Goal: Task Accomplishment & Management: Manage account settings

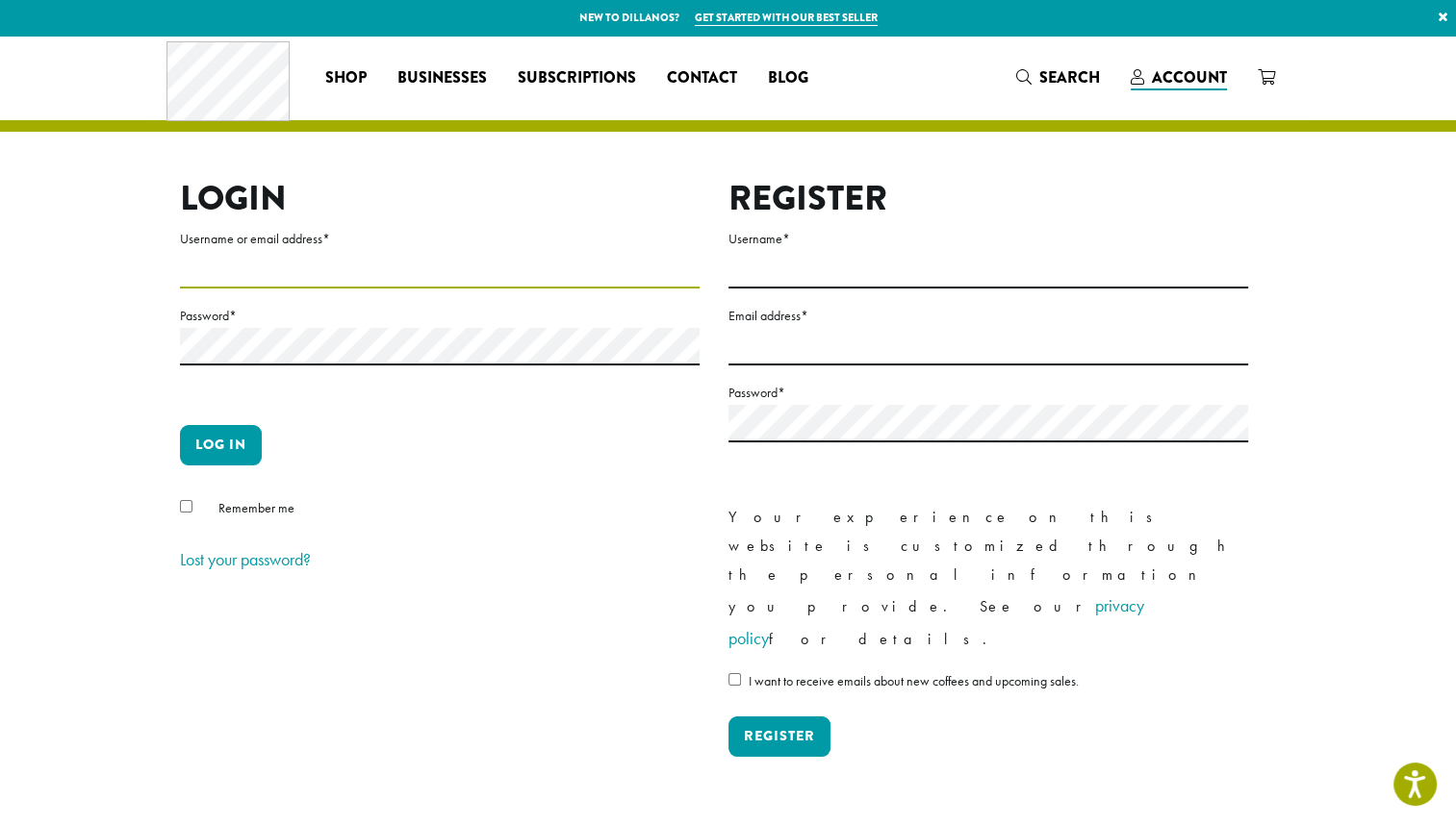
click at [445, 260] on input "Username or email address *" at bounding box center [439, 270] width 520 height 38
type input "**********"
click at [227, 444] on button "Log in" at bounding box center [221, 445] width 82 height 41
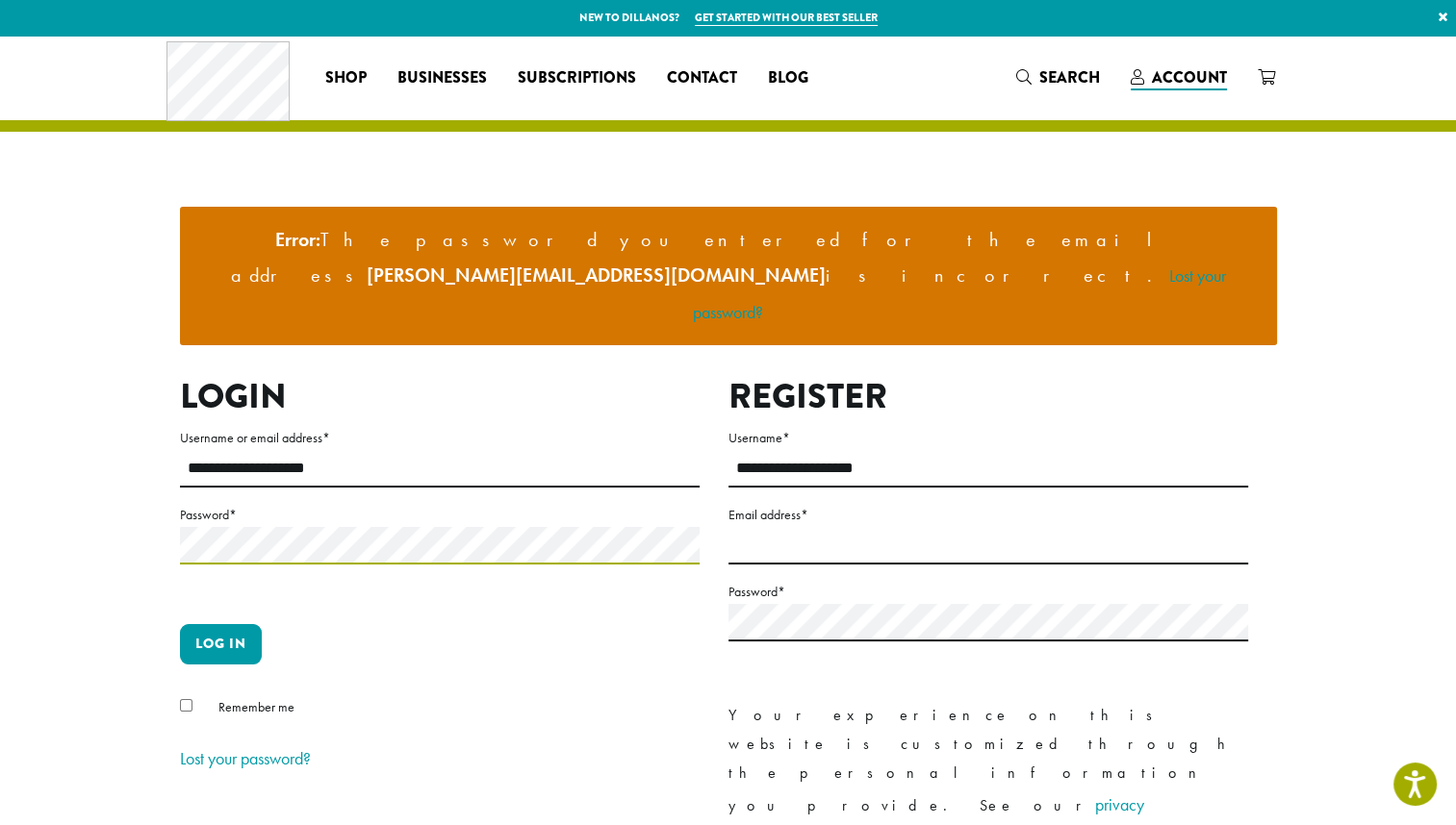
click at [180, 624] on button "Log in" at bounding box center [221, 644] width 82 height 41
click at [230, 624] on button "Log in" at bounding box center [221, 644] width 82 height 41
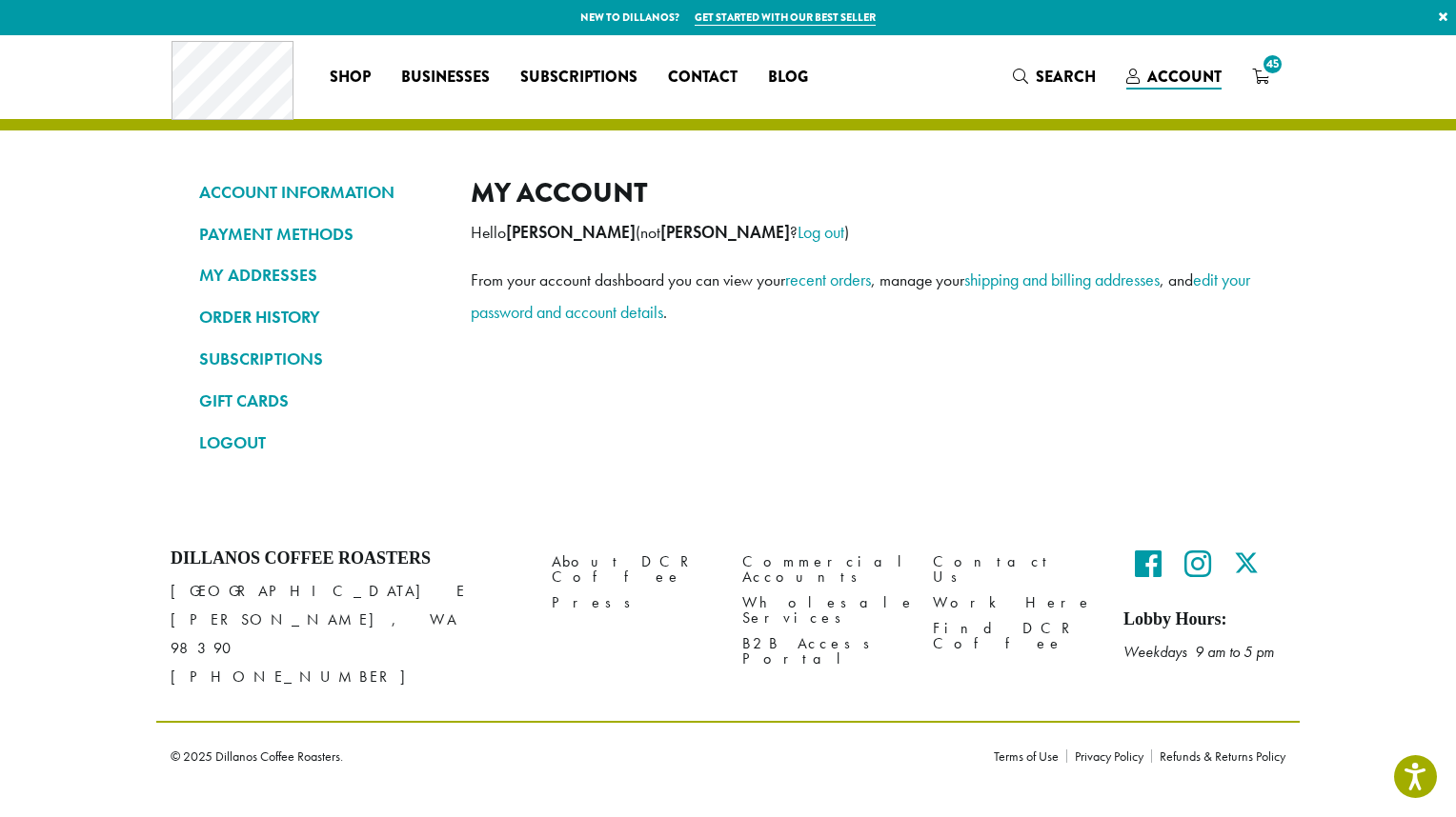
click at [650, 426] on div "My account Hello [PERSON_NAME] (not [PERSON_NAME] ? Log out ) From your account…" at bounding box center [863, 325] width 786 height 298
click at [285, 314] on link "ORDER HISTORY" at bounding box center [320, 316] width 243 height 32
